Goal: Download file/media

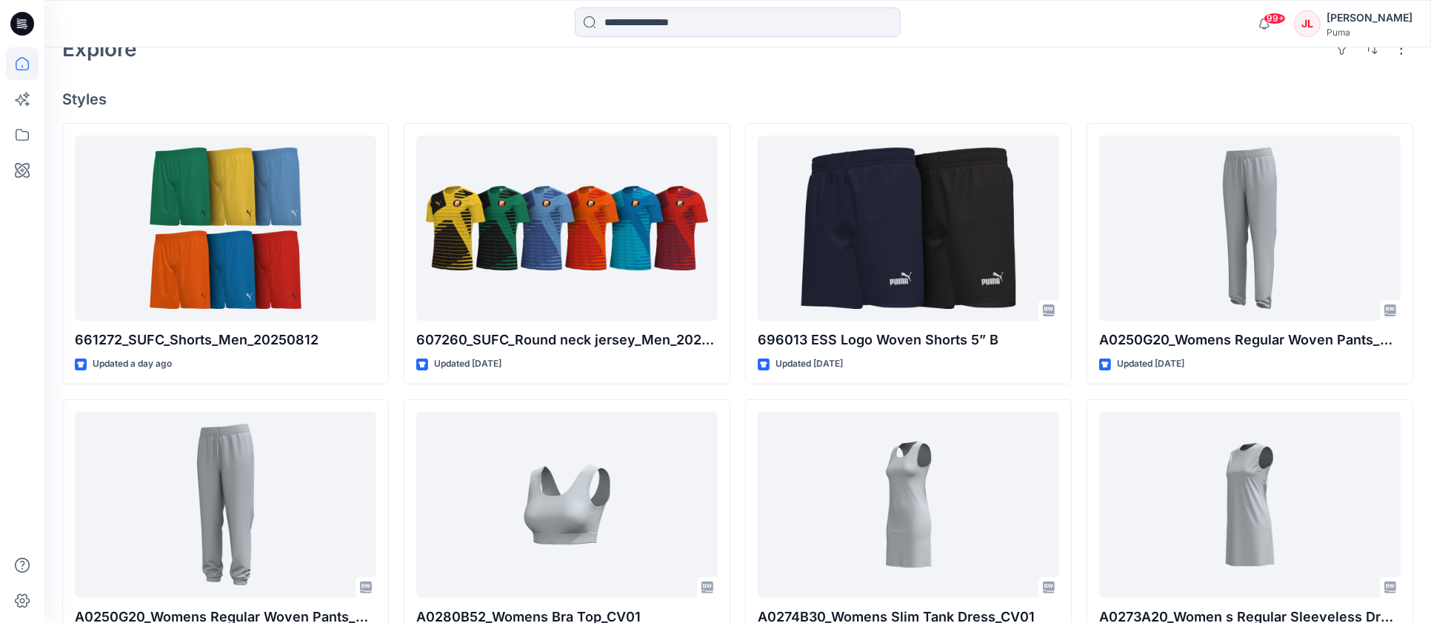
scroll to position [409, 0]
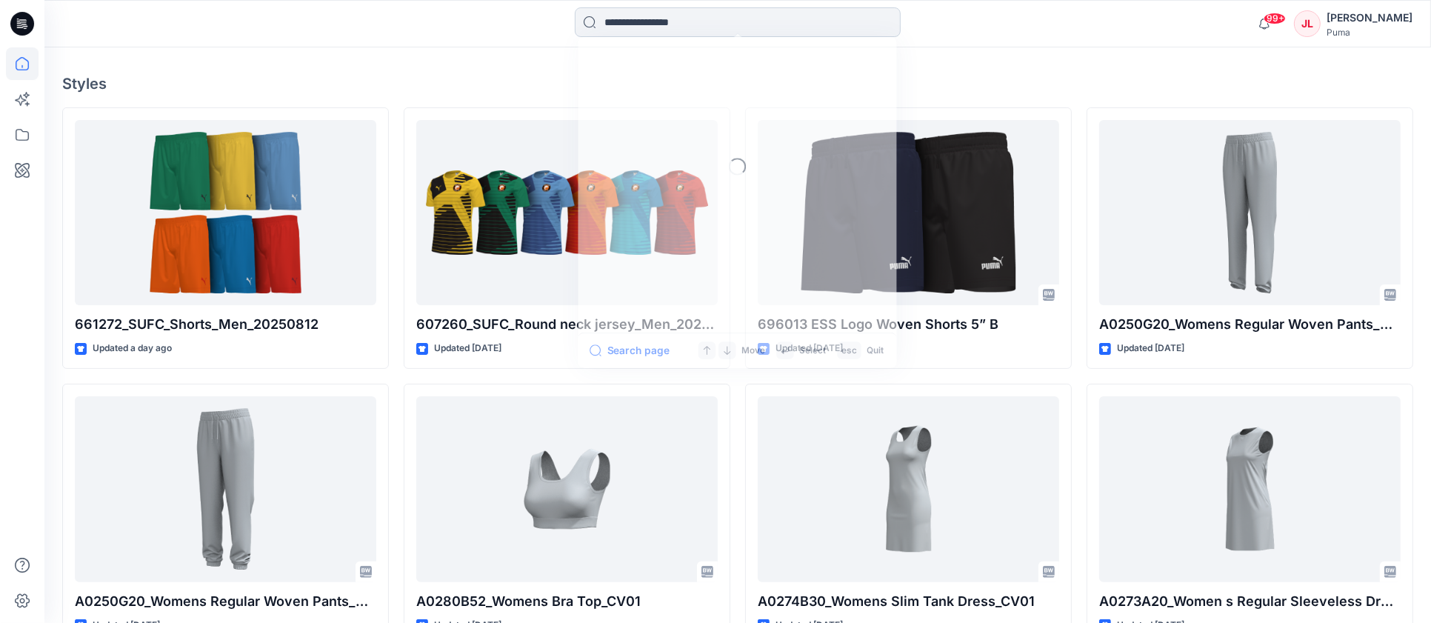
click at [684, 26] on input at bounding box center [738, 22] width 326 height 30
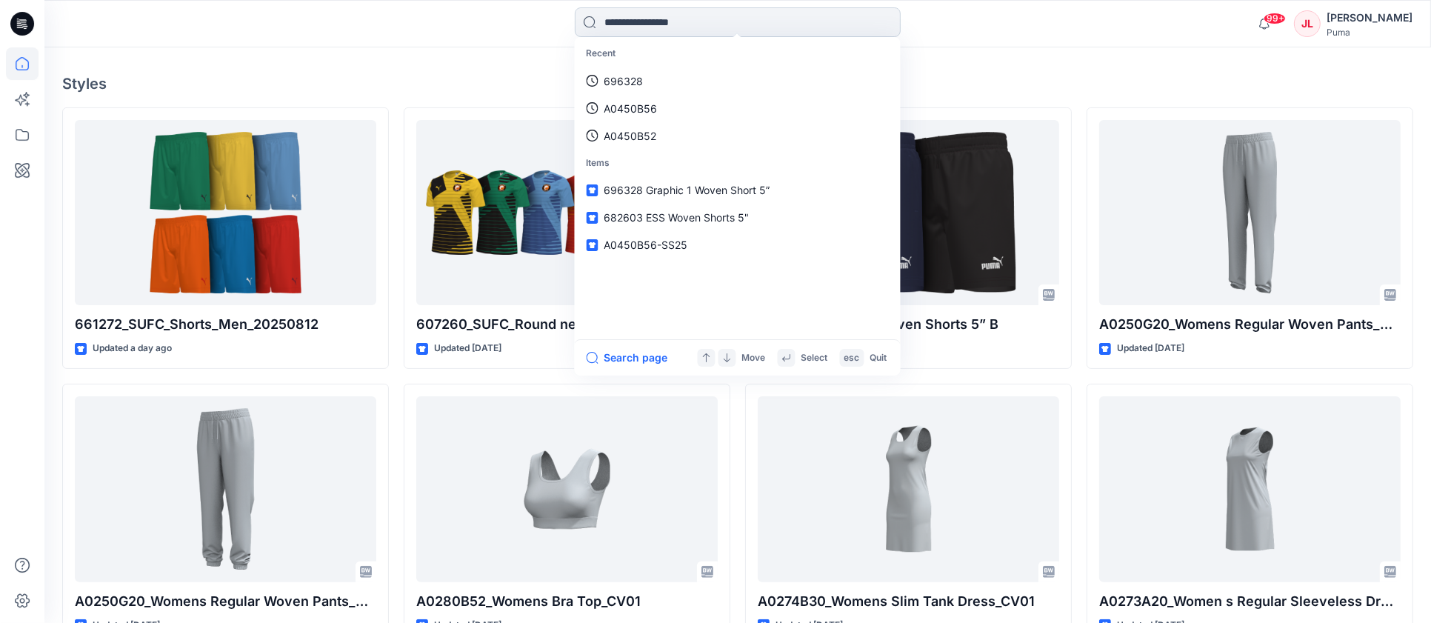
paste input "******"
type input "******"
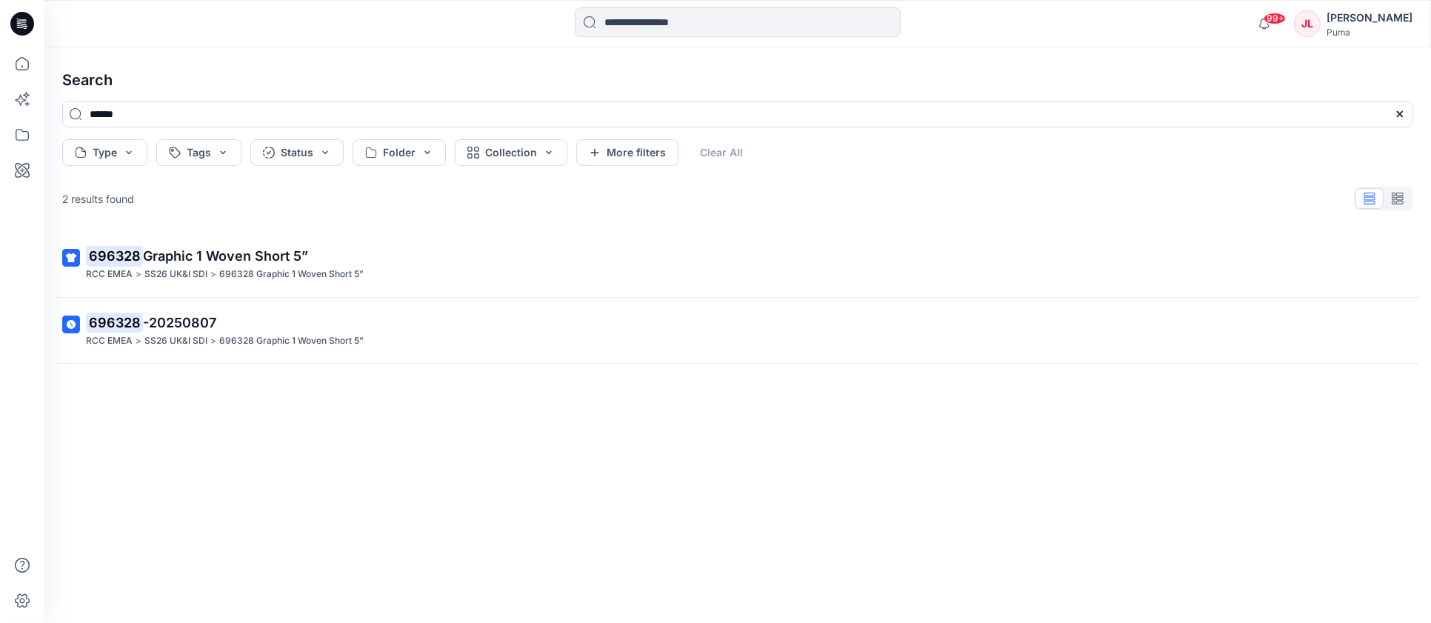
drag, startPoint x: 274, startPoint y: 255, endPoint x: 294, endPoint y: 256, distance: 20.0
click at [274, 255] on span "Graphic 1 Woven Short 5”" at bounding box center [225, 256] width 165 height 16
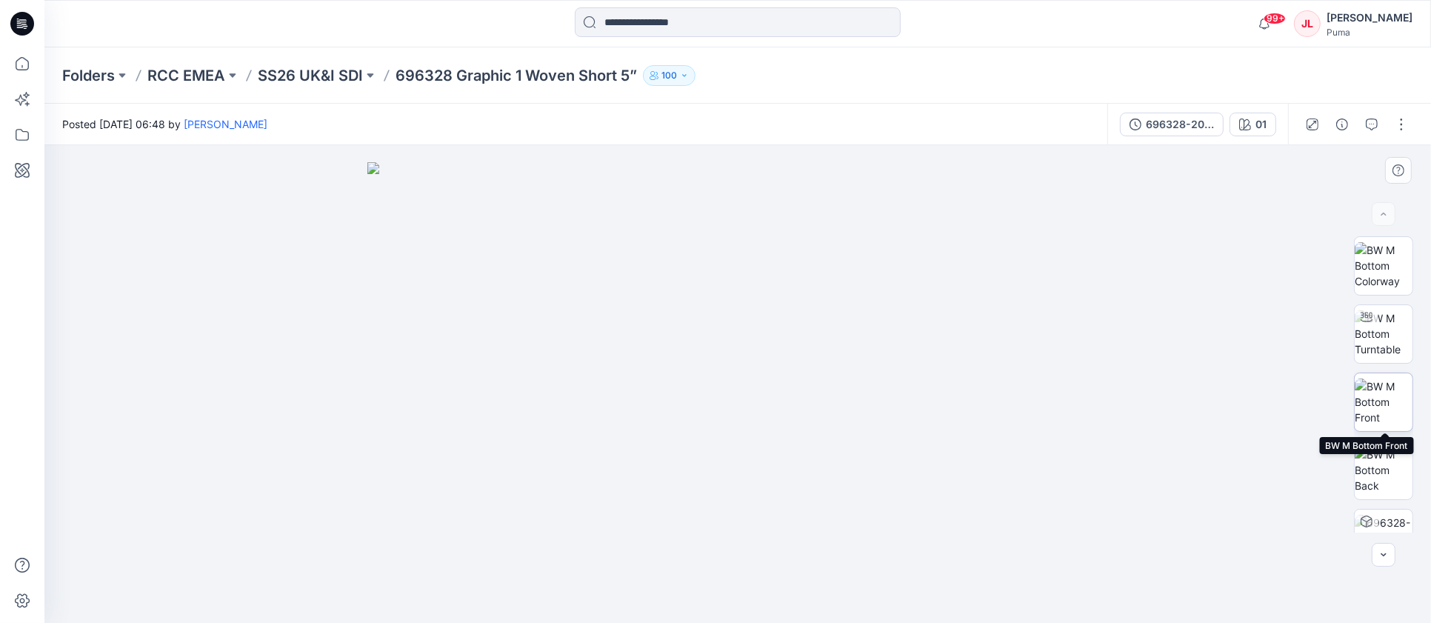
click at [1397, 394] on img at bounding box center [1383, 401] width 58 height 47
click at [1381, 461] on img at bounding box center [1383, 470] width 58 height 47
click at [1384, 557] on icon "button" at bounding box center [1383, 555] width 12 height 12
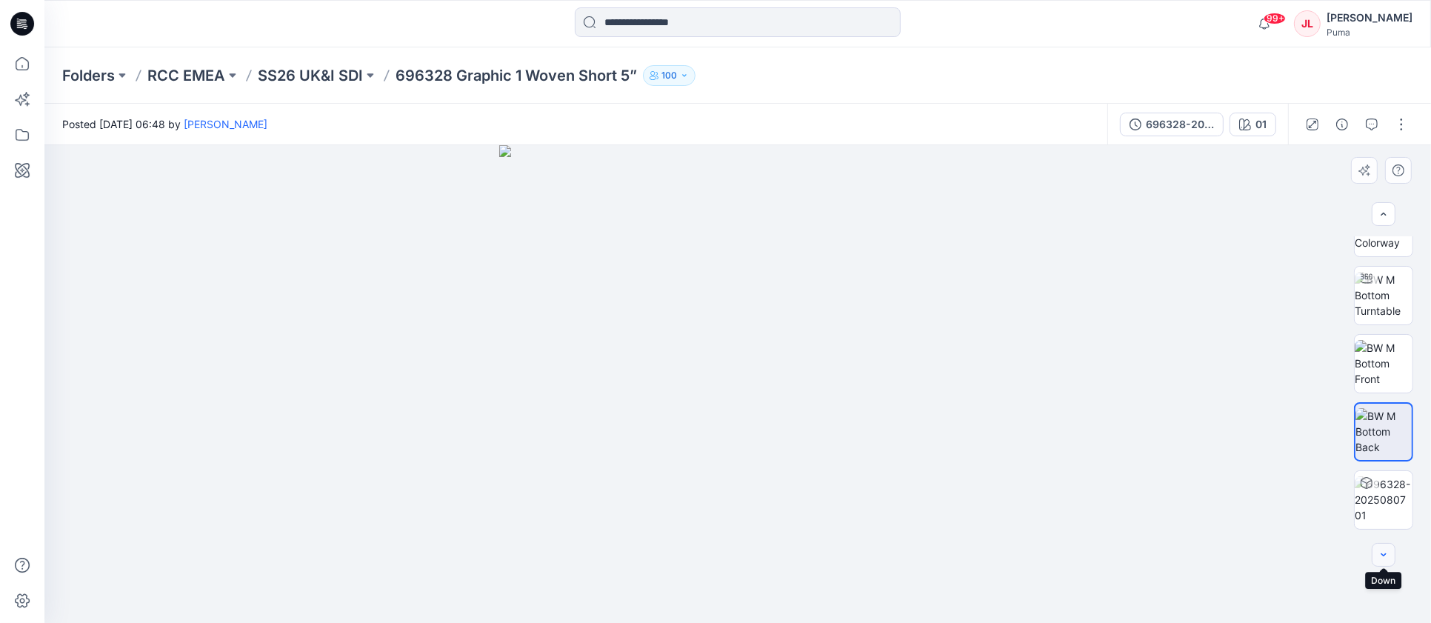
scroll to position [57, 0]
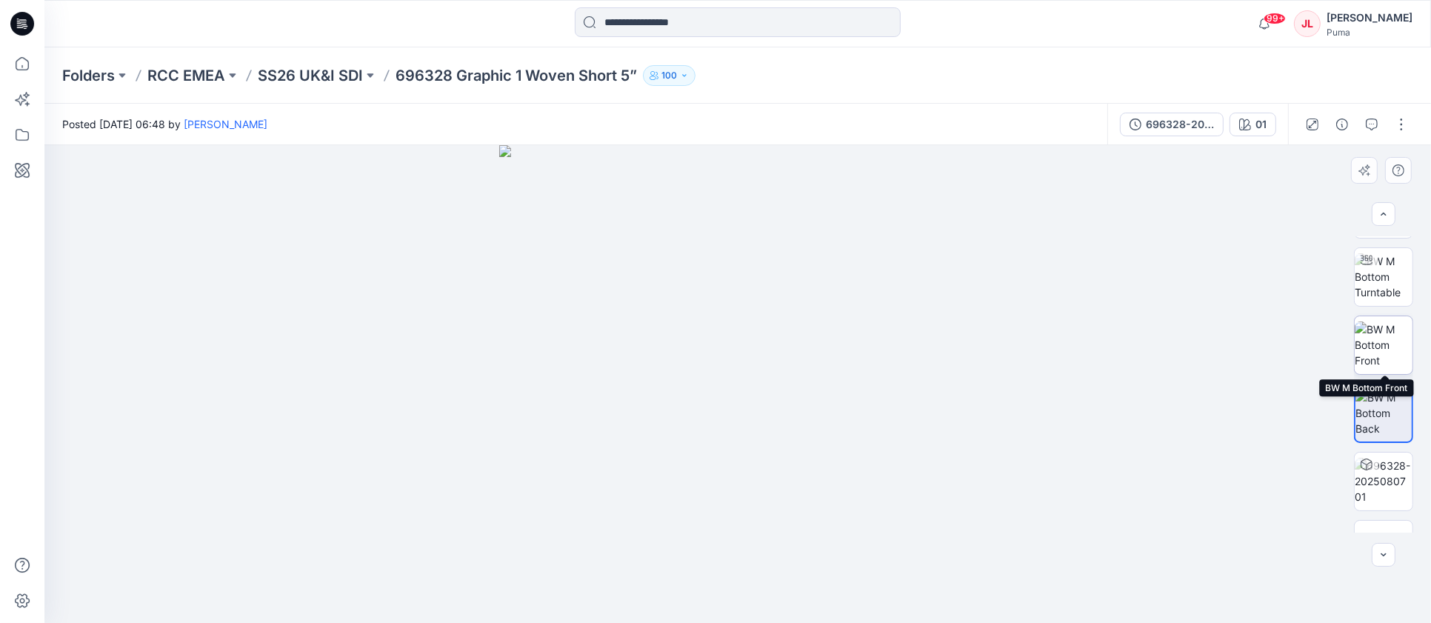
click at [1377, 332] on img at bounding box center [1383, 344] width 58 height 47
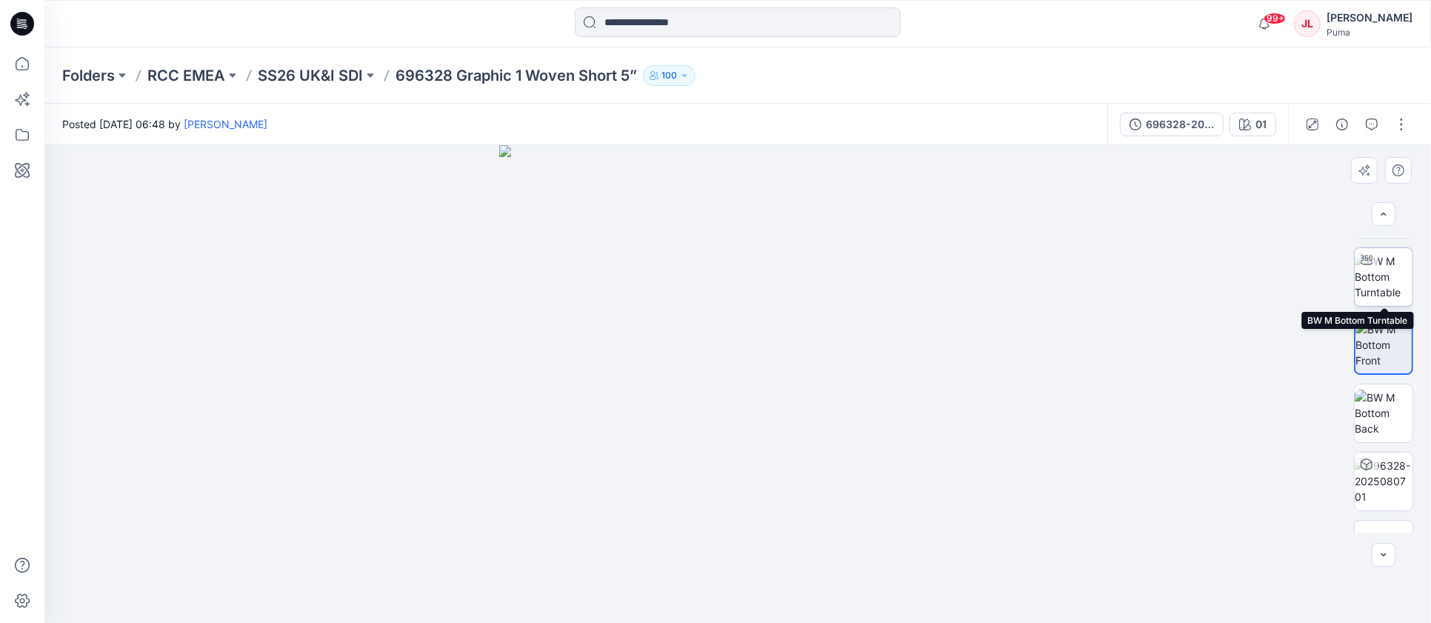
click at [1391, 281] on img at bounding box center [1383, 276] width 58 height 47
click at [1400, 122] on button "button" at bounding box center [1401, 125] width 24 height 24
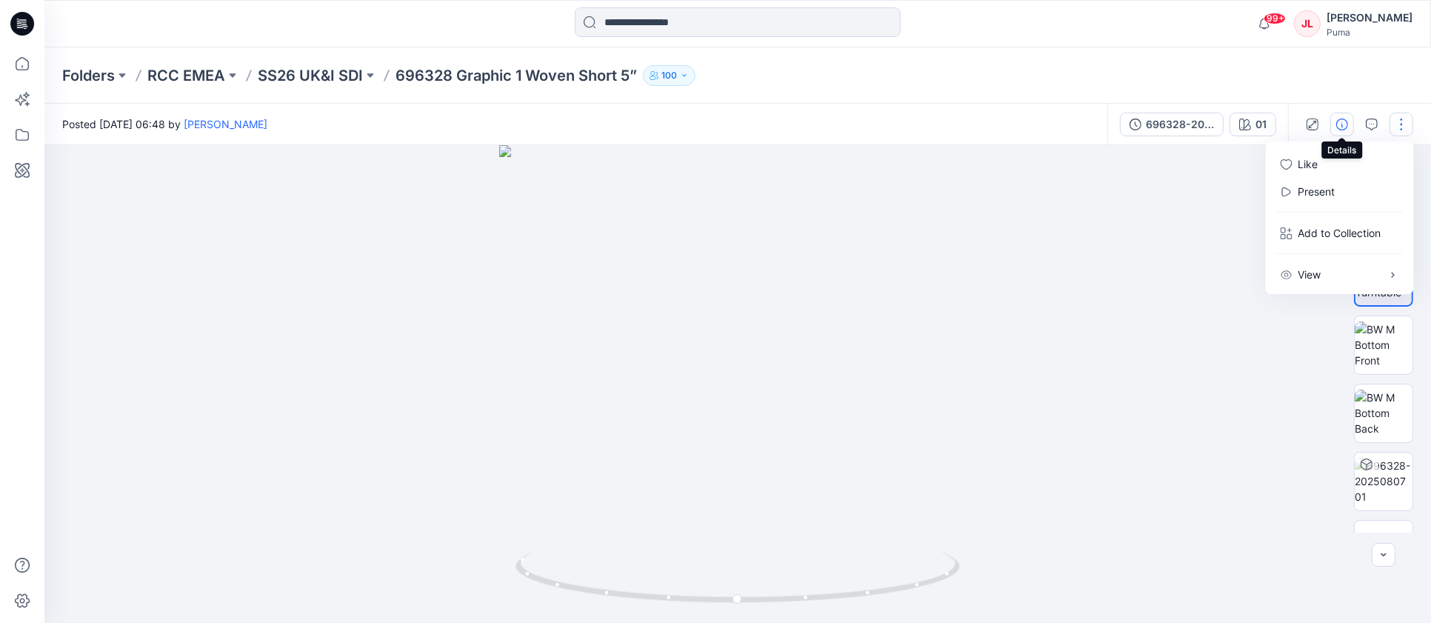
click at [1343, 124] on icon "button" at bounding box center [1342, 124] width 12 height 12
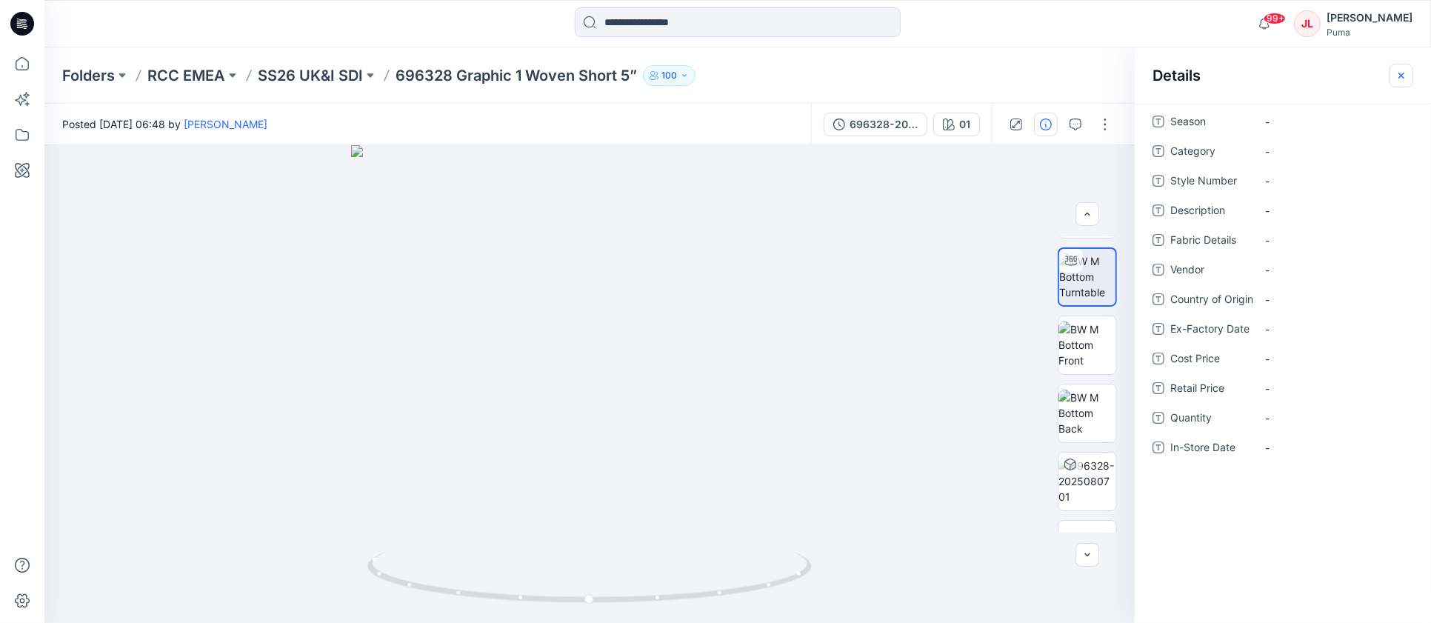
click at [1401, 78] on icon "button" at bounding box center [1401, 76] width 12 height 12
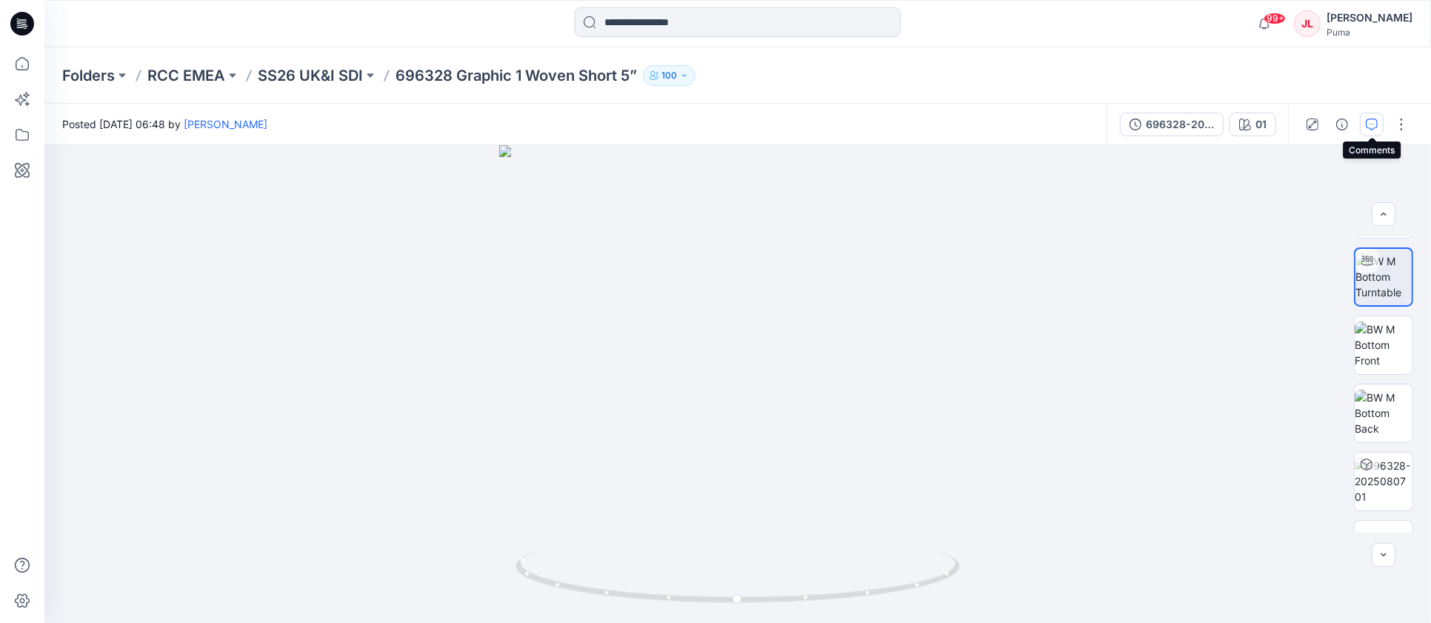
click at [1374, 124] on icon "button" at bounding box center [1372, 124] width 12 height 12
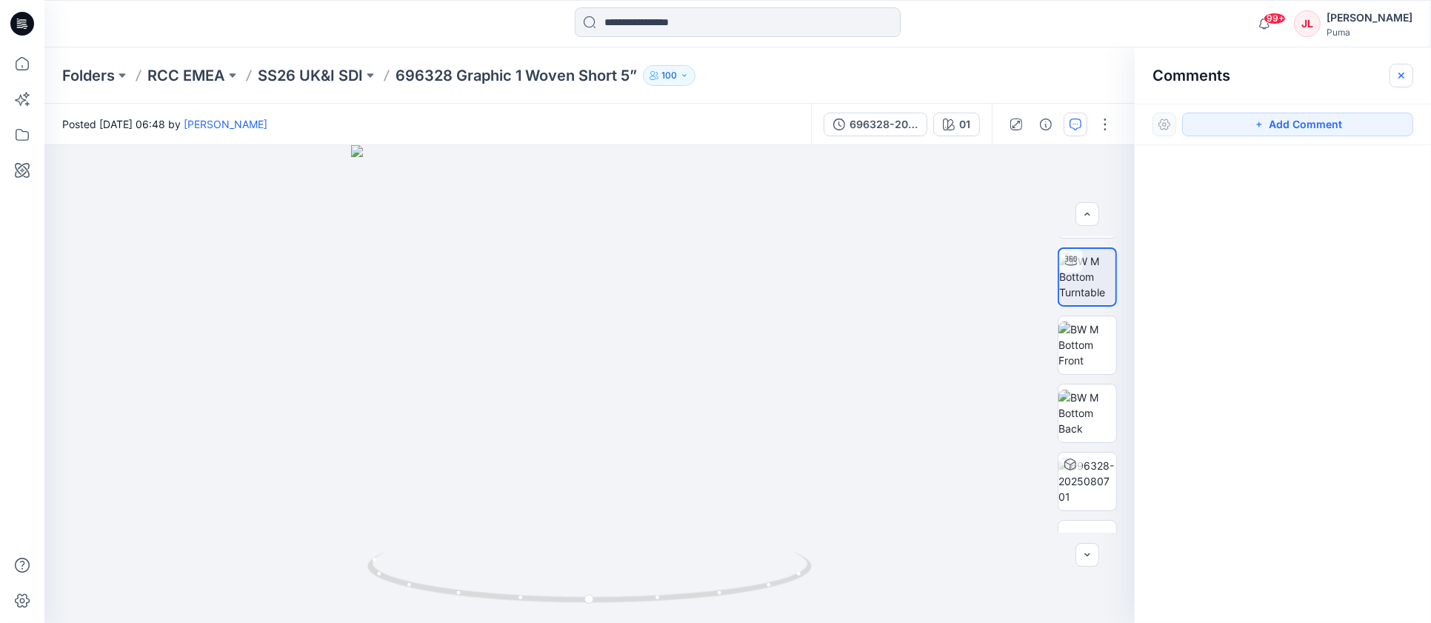
click at [1400, 73] on icon "button" at bounding box center [1401, 76] width 12 height 12
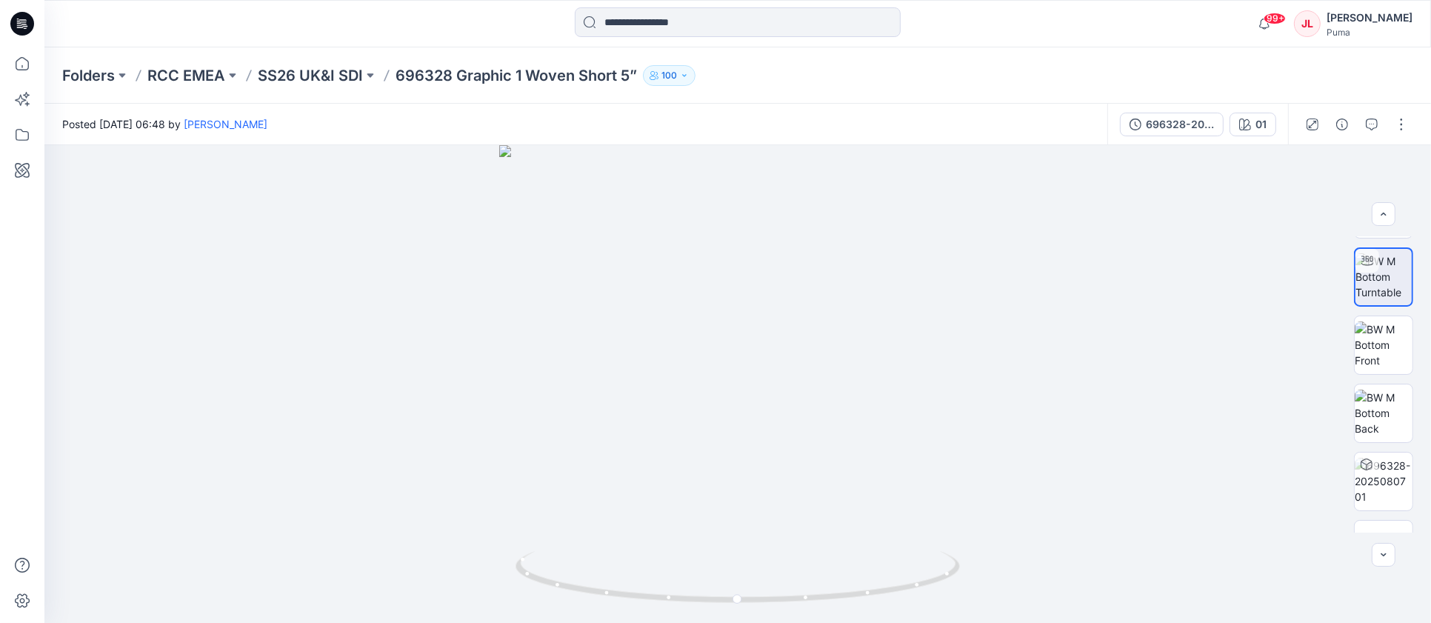
click at [1177, 136] on div "696328-20250807 01" at bounding box center [1197, 124] width 181 height 41
click at [1174, 123] on div "696328-20250807" at bounding box center [1180, 124] width 68 height 16
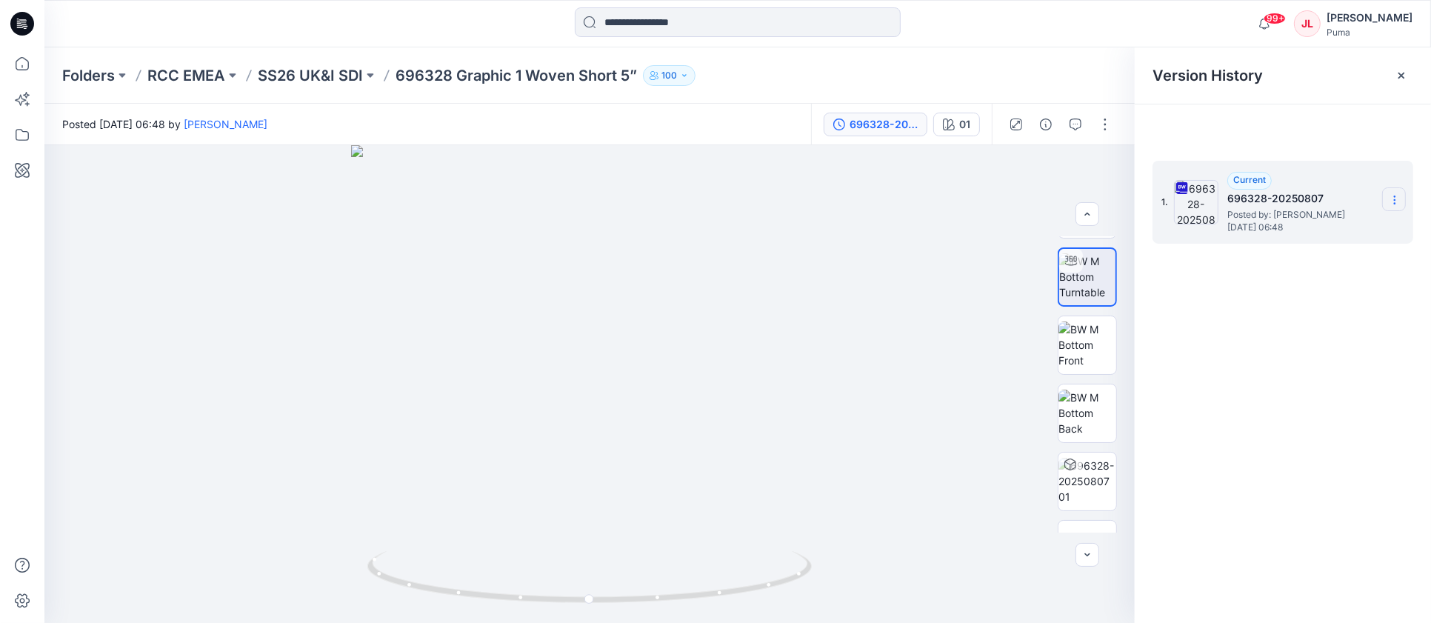
click at [1396, 202] on icon at bounding box center [1394, 200] width 12 height 12
click at [1361, 224] on span "Download Source BW File" at bounding box center [1319, 229] width 124 height 18
click at [1008, 84] on div "Folders RCC EMEA SS26 UK&I SDI 696328 Graphic 1 Woven Short 5” 100" at bounding box center [679, 75] width 1235 height 21
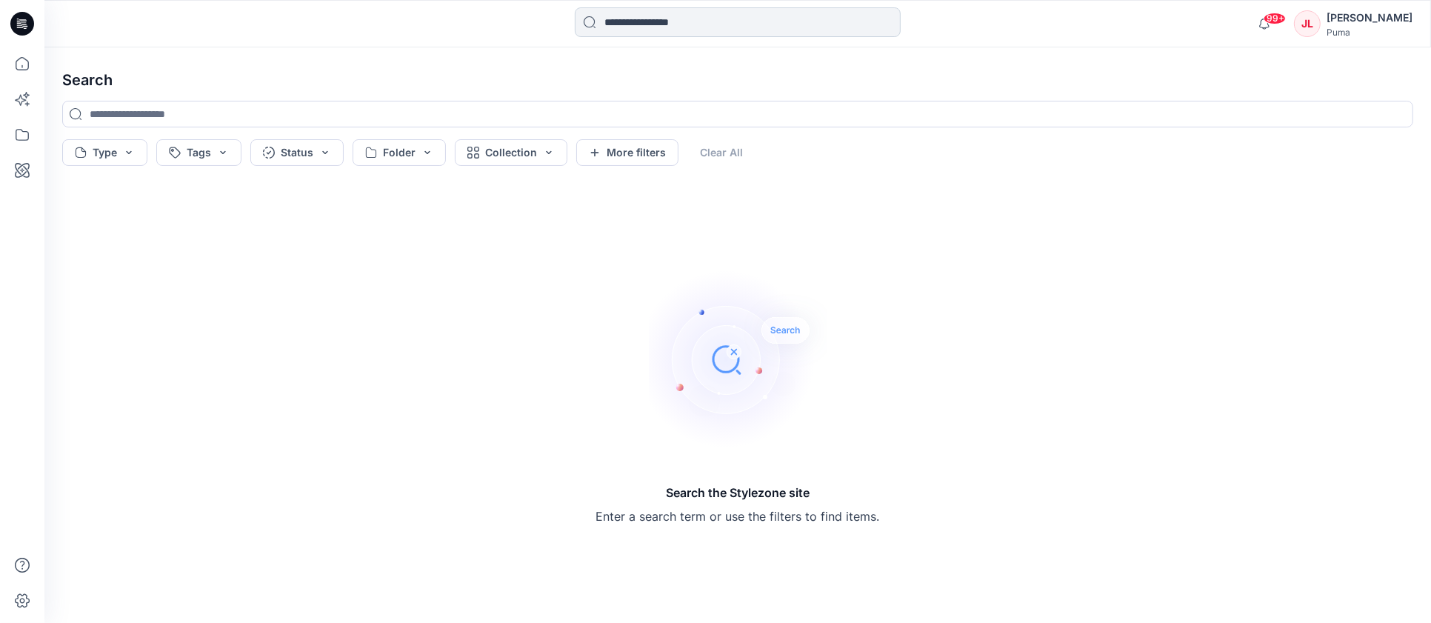
click at [748, 18] on input at bounding box center [738, 22] width 326 height 30
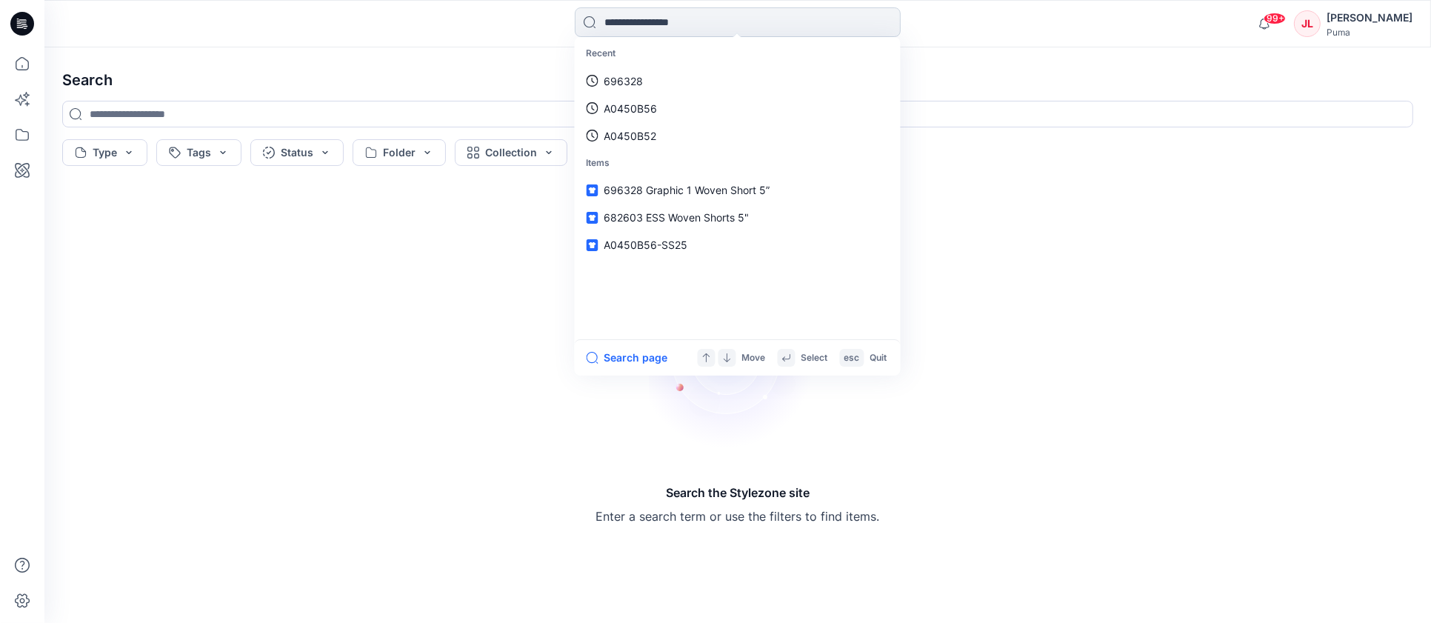
paste input "******"
type input "******"
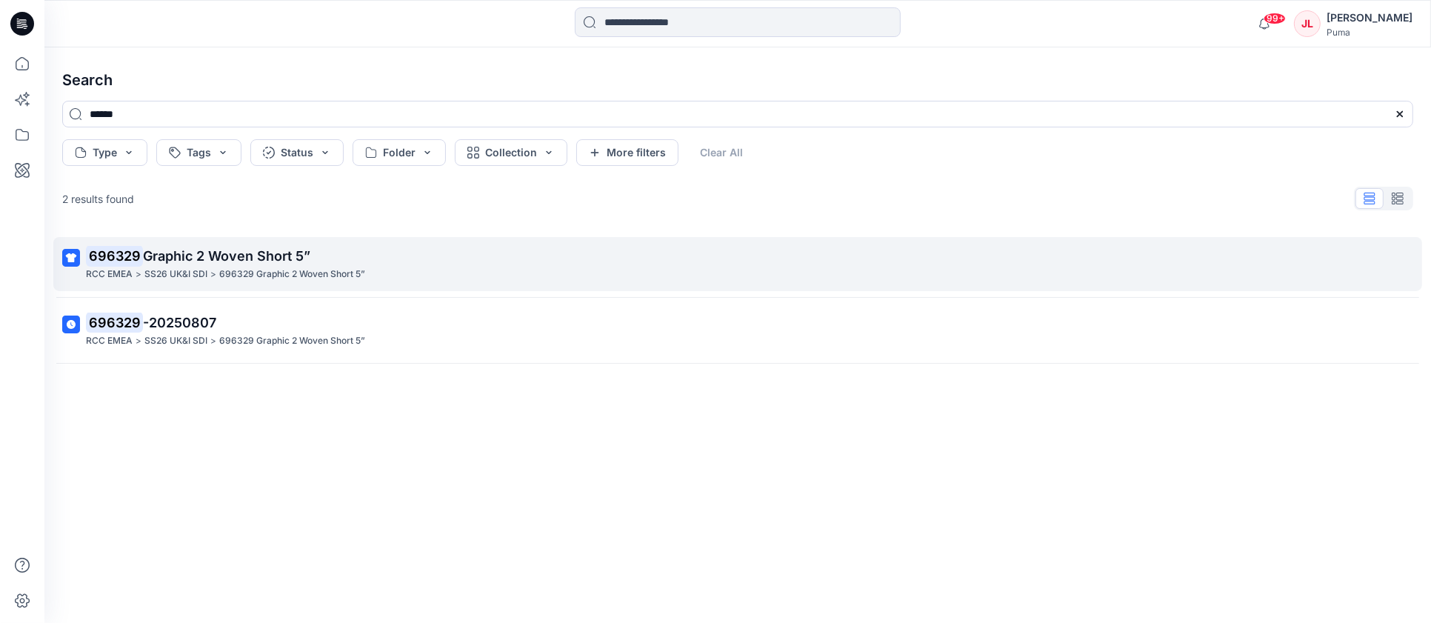
click at [247, 254] on span "Graphic 2 Woven Short 5”" at bounding box center [226, 256] width 167 height 16
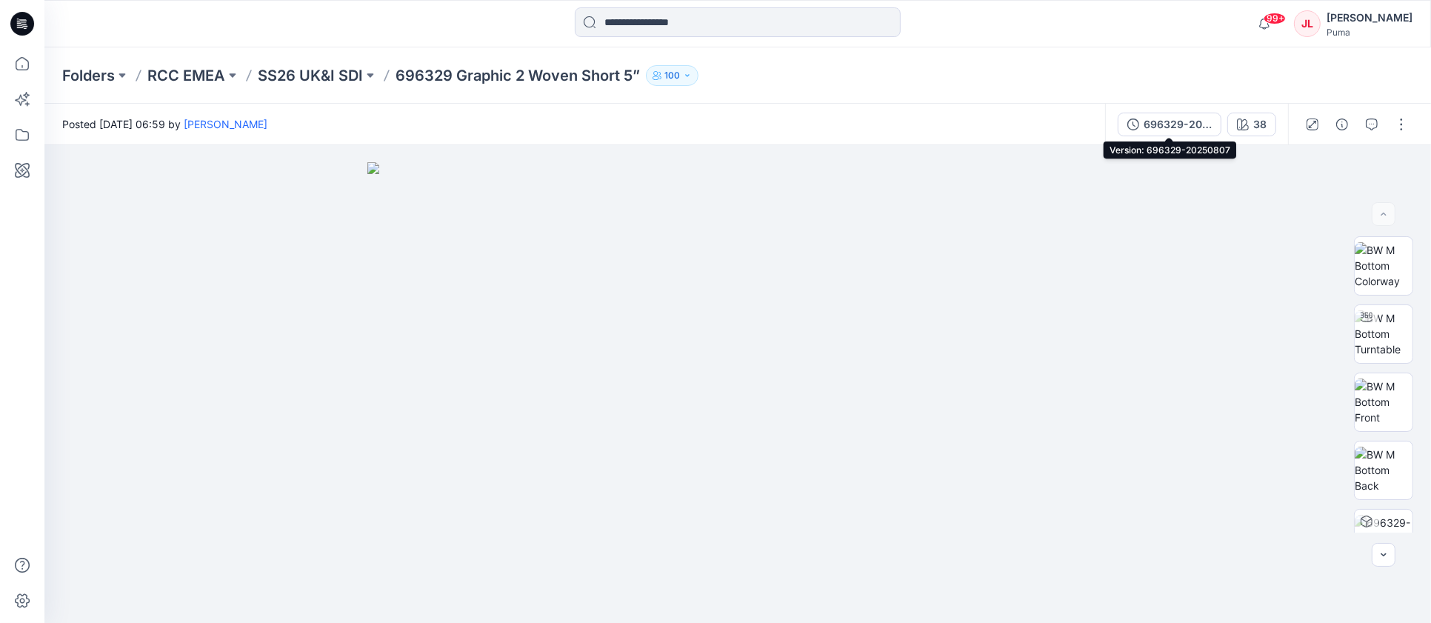
click at [1197, 124] on div "696329-20250807" at bounding box center [1177, 124] width 68 height 16
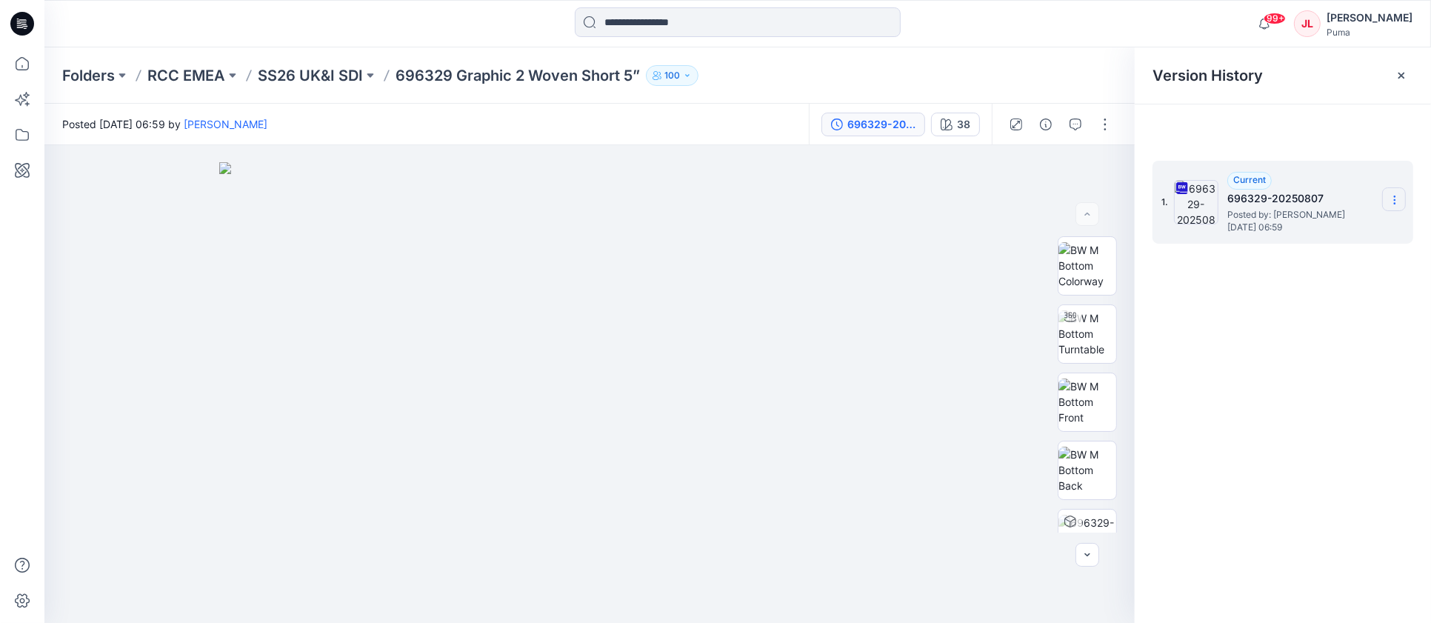
click at [1392, 201] on icon at bounding box center [1394, 200] width 12 height 12
click at [1344, 231] on span "Download Source BW File" at bounding box center [1319, 229] width 124 height 18
click at [1020, 126] on icon "button" at bounding box center [1016, 124] width 12 height 12
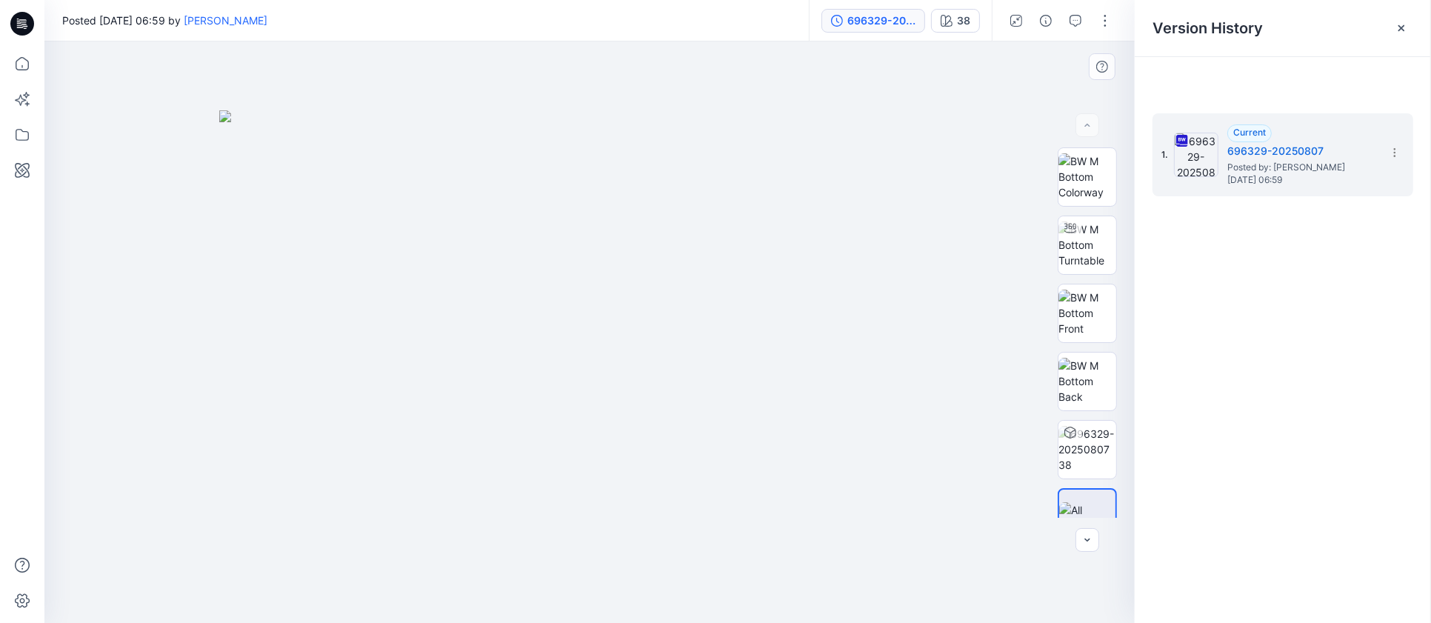
drag, startPoint x: 594, startPoint y: 297, endPoint x: 516, endPoint y: 295, distance: 77.8
click at [508, 296] on img at bounding box center [589, 366] width 741 height 513
click at [1247, 321] on div "1. Current 696329-20250807 Posted by: [PERSON_NAME] [DATE] 06:59" at bounding box center [1282, 370] width 296 height 546
